Goal: Task Accomplishment & Management: Manage account settings

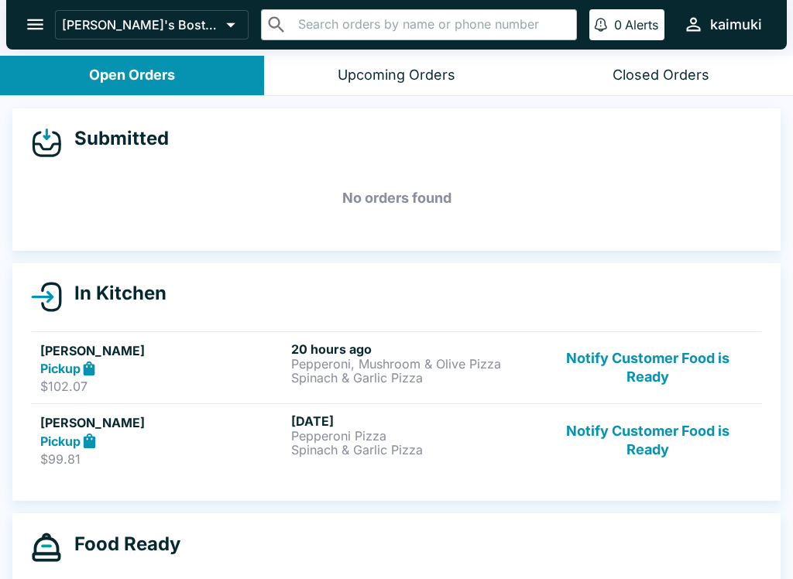
click at [655, 380] on button "Notify Customer Food is Ready" at bounding box center [648, 368] width 210 height 53
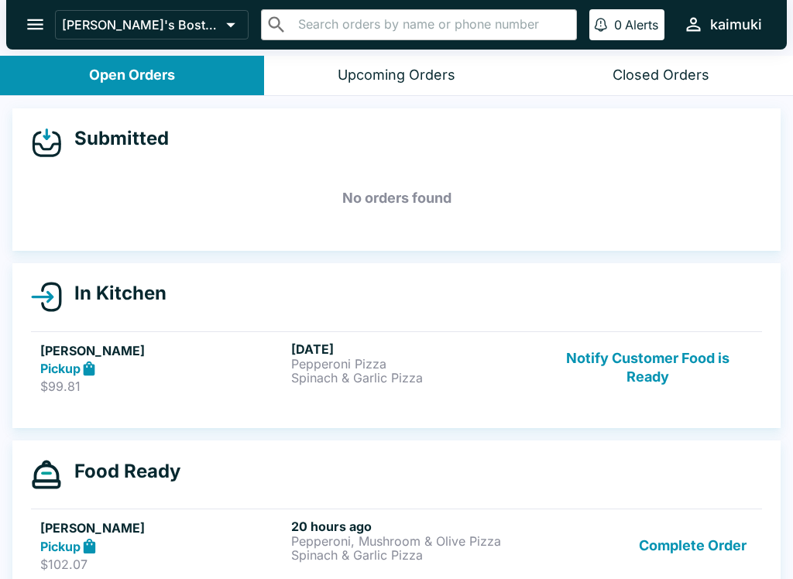
click at [666, 381] on button "Notify Customer Food is Ready" at bounding box center [648, 368] width 210 height 53
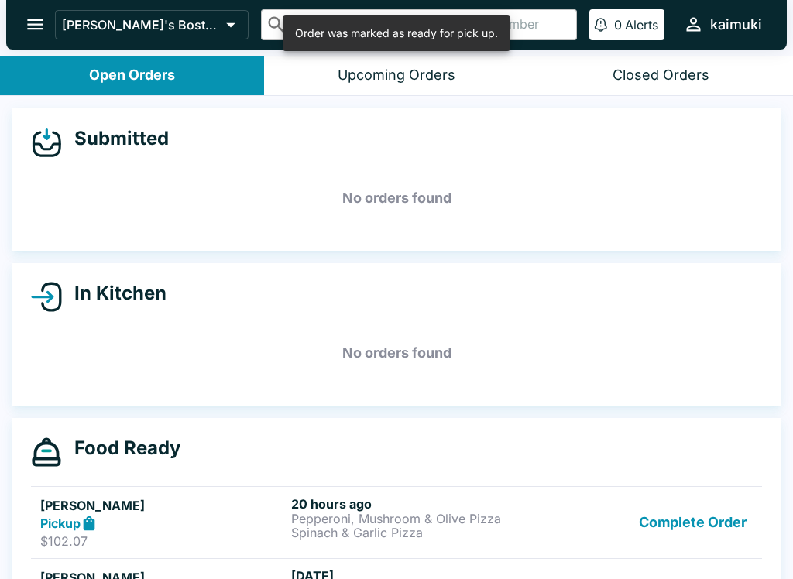
click at [710, 516] on button "Complete Order" at bounding box center [693, 523] width 120 height 53
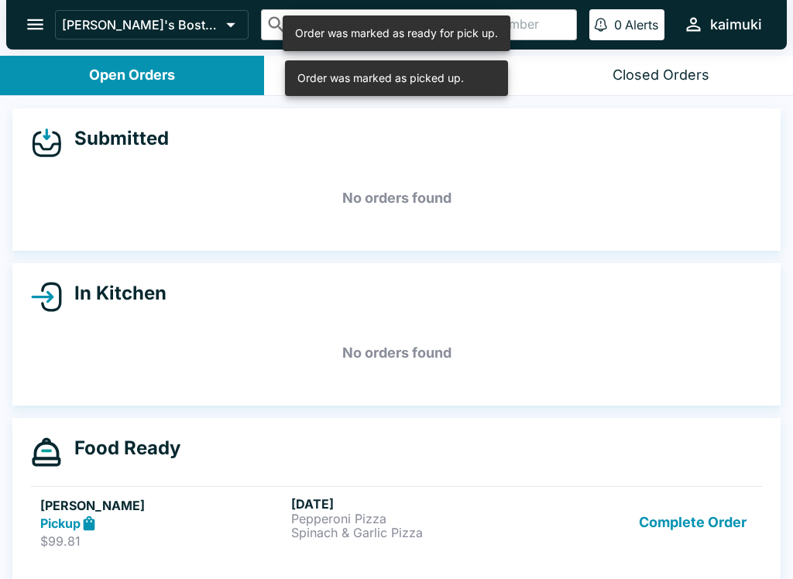
click at [724, 527] on button "Complete Order" at bounding box center [693, 523] width 120 height 53
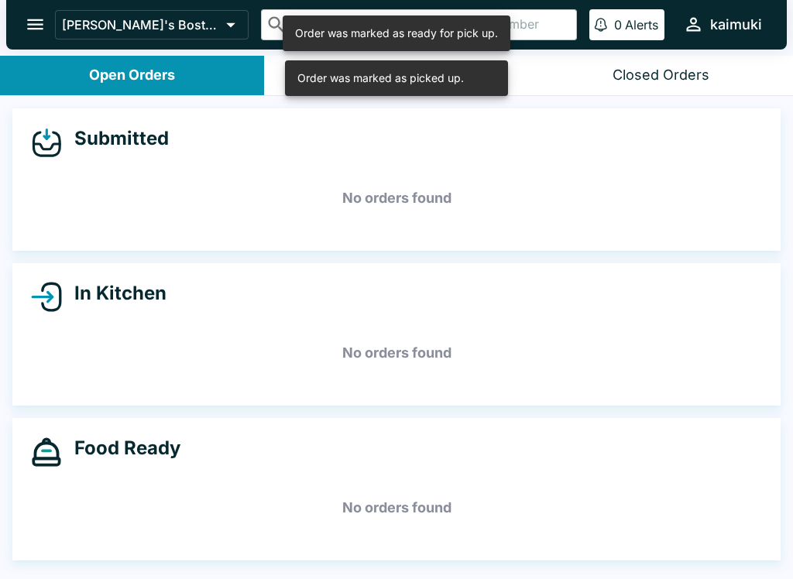
click at [684, 63] on button "Closed Orders" at bounding box center [661, 76] width 264 height 40
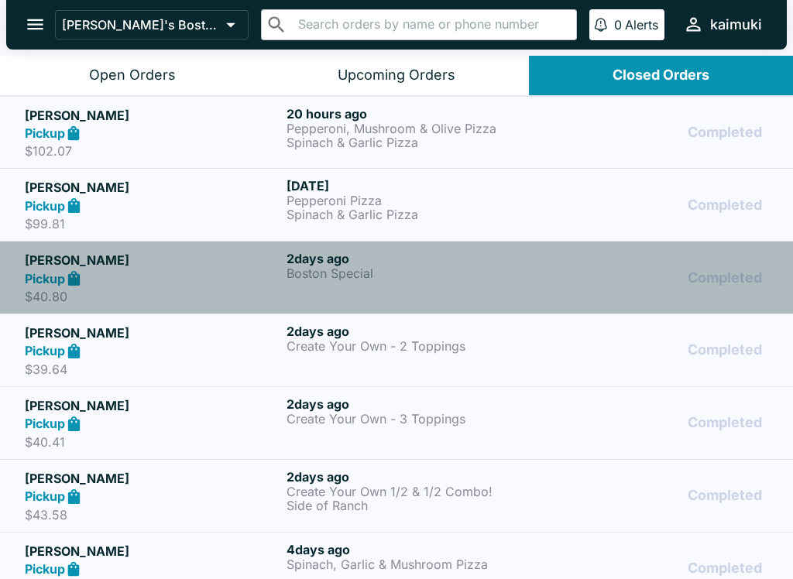
click at [406, 266] on p "Boston Special" at bounding box center [415, 273] width 256 height 14
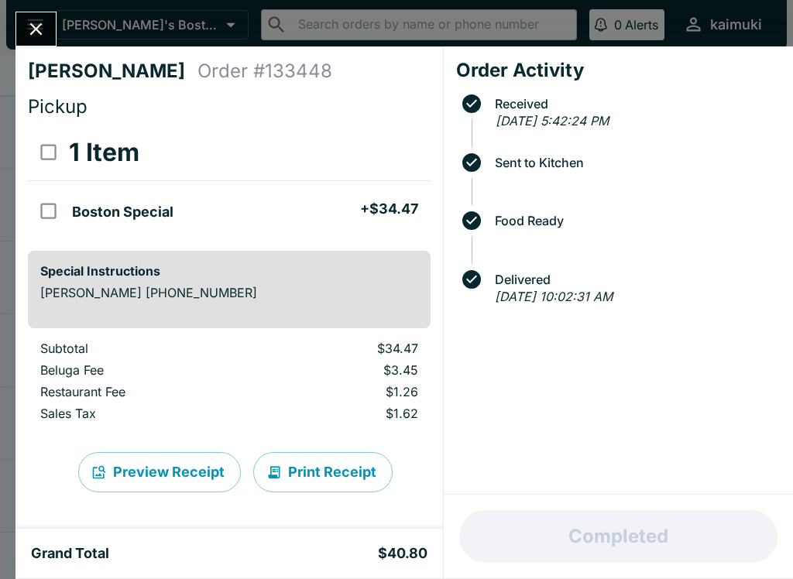
click at [29, 29] on icon "Close" at bounding box center [36, 29] width 21 height 21
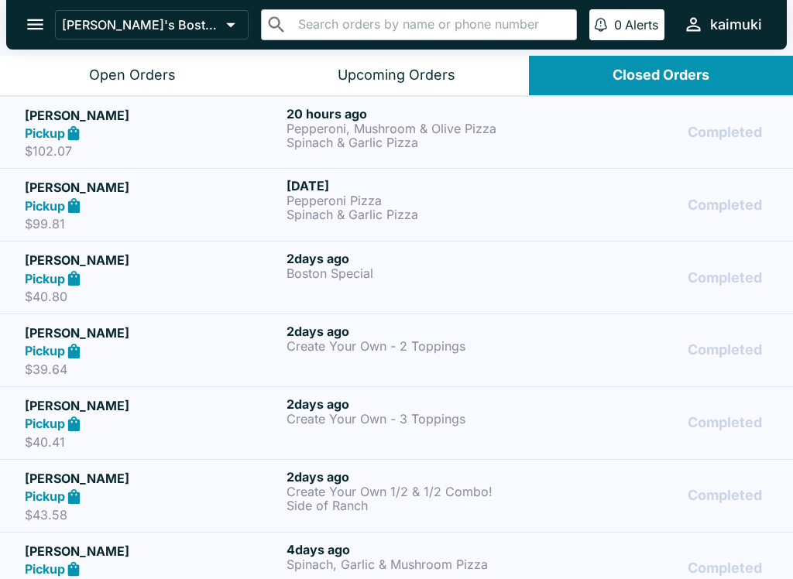
click at [391, 203] on p "Pepperoni Pizza" at bounding box center [415, 201] width 256 height 14
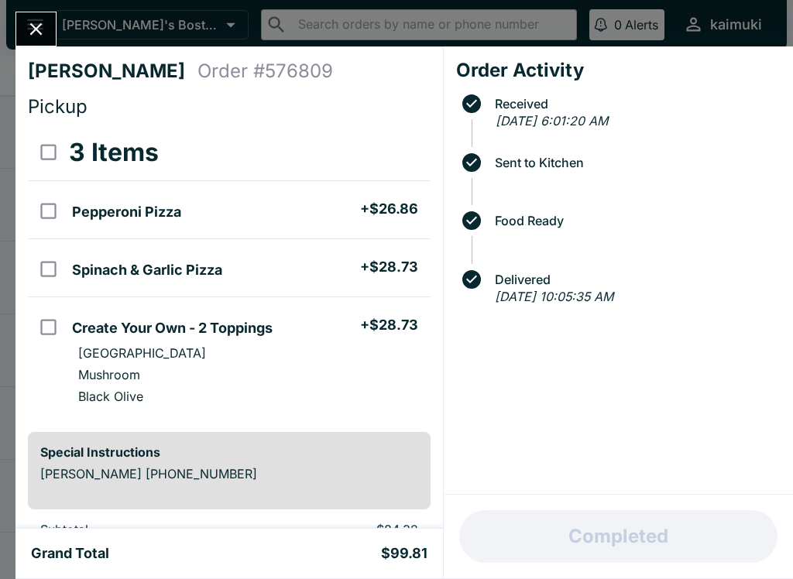
click at [33, 42] on button "Close" at bounding box center [36, 28] width 40 height 33
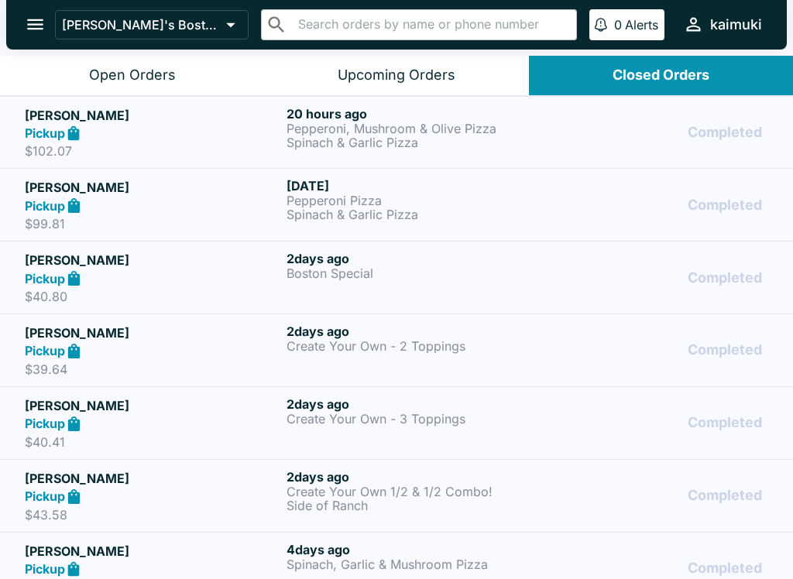
click at [350, 127] on p "Pepperoni, Mushroom & Olive Pizza" at bounding box center [415, 129] width 256 height 14
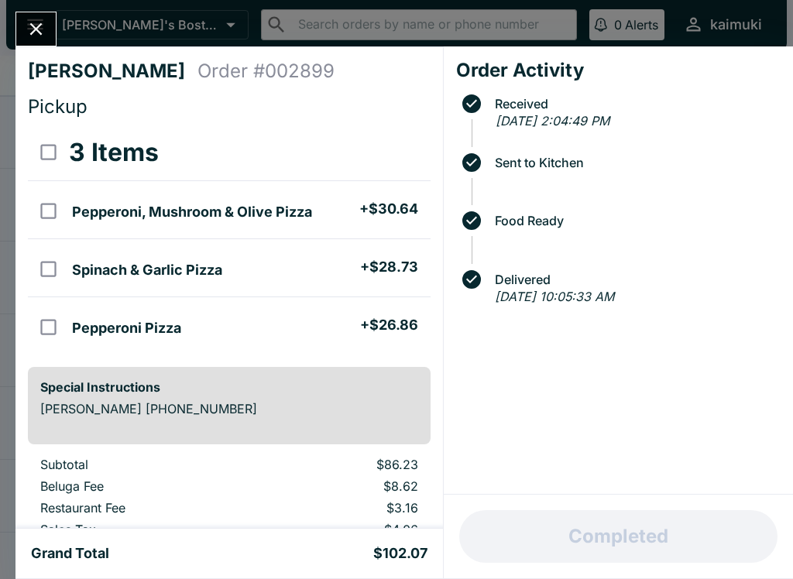
click at [36, 33] on icon "Close" at bounding box center [36, 29] width 21 height 21
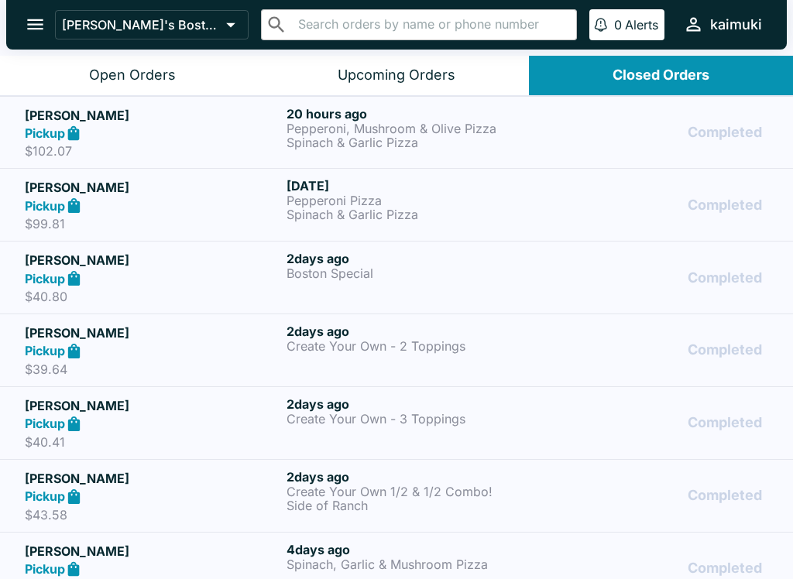
click at [44, 85] on button "Open Orders" at bounding box center [132, 76] width 264 height 40
